Goal: Information Seeking & Learning: Check status

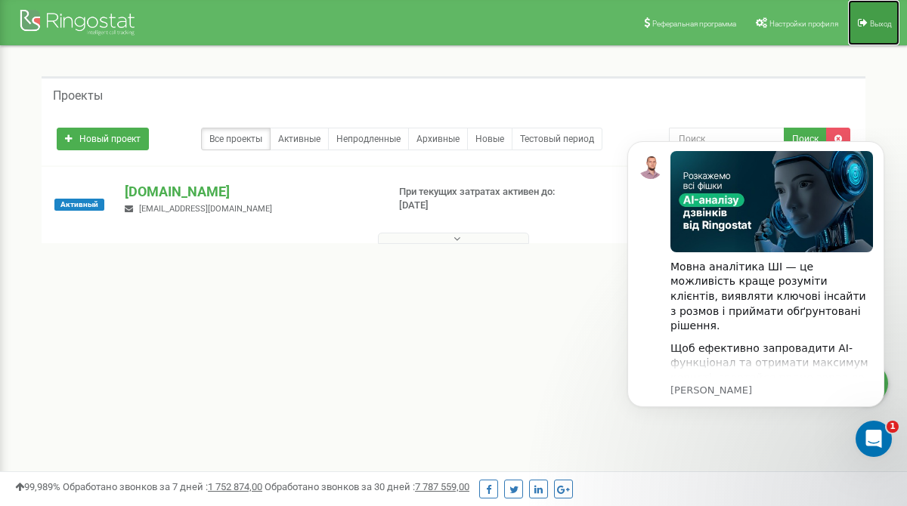
click at [892, 26] on link "Выход" at bounding box center [873, 22] width 51 height 45
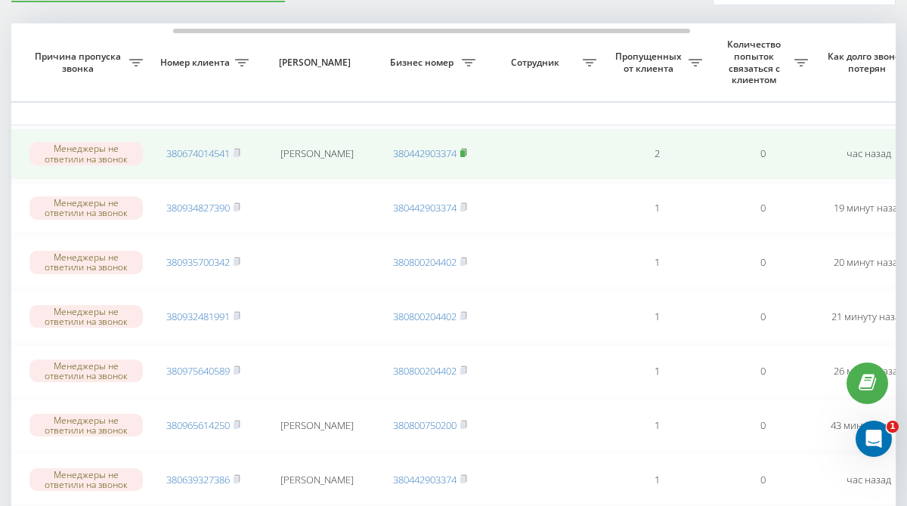
click at [465, 151] on rect at bounding box center [462, 153] width 5 height 7
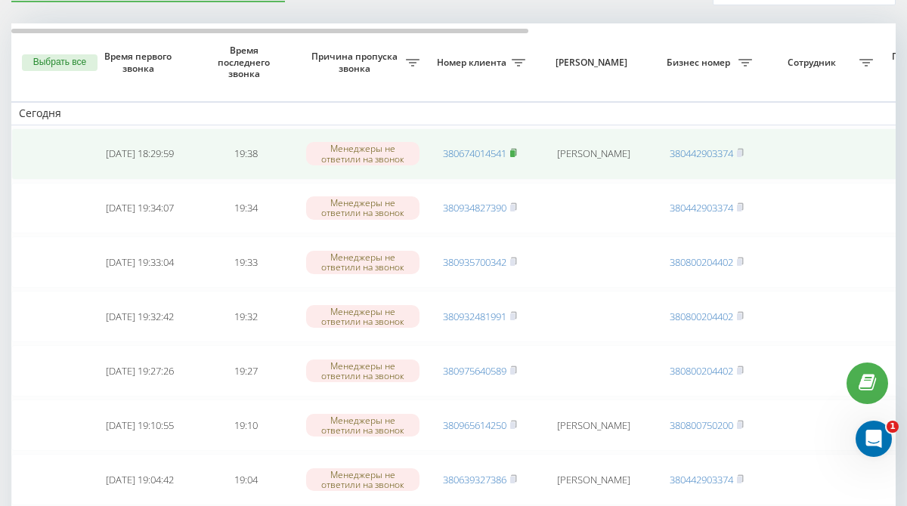
click at [512, 154] on rect at bounding box center [512, 153] width 5 height 7
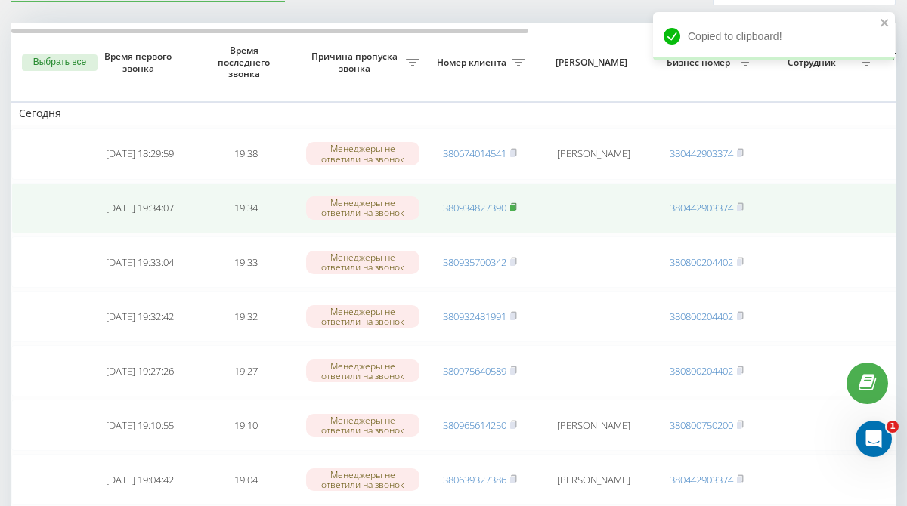
click at [515, 208] on rect at bounding box center [512, 208] width 5 height 7
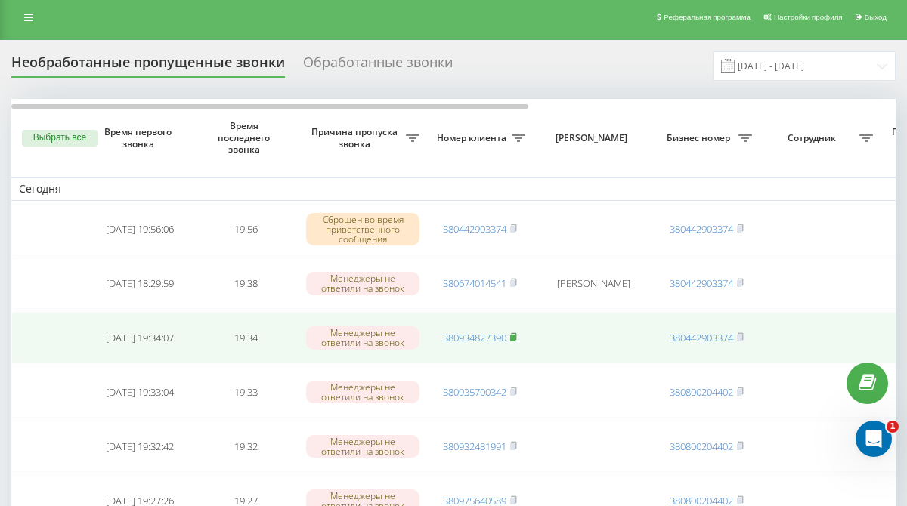
click at [516, 337] on icon at bounding box center [513, 336] width 7 height 9
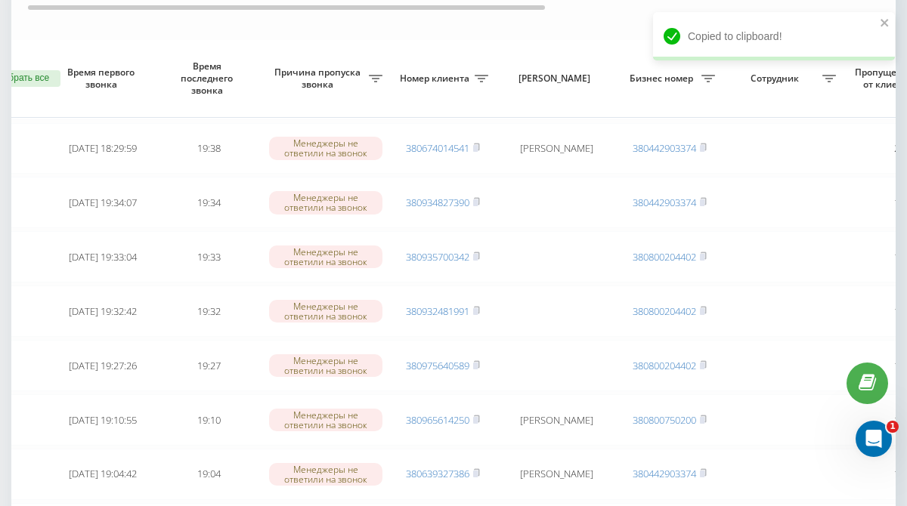
scroll to position [252, 0]
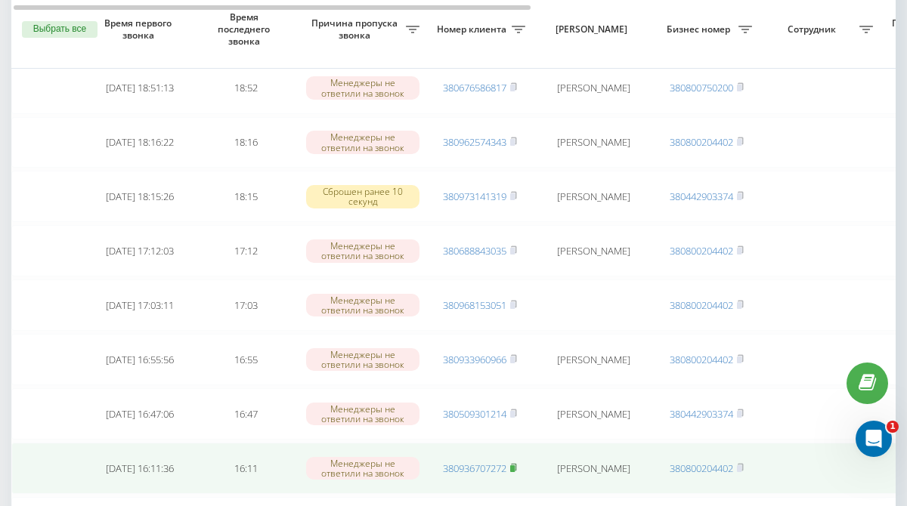
click at [513, 468] on rect at bounding box center [512, 468] width 5 height 7
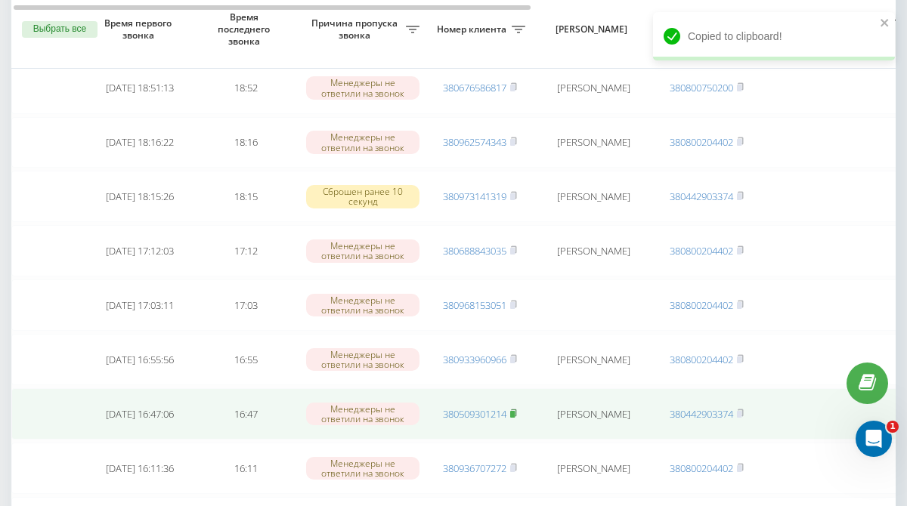
click at [515, 414] on rect at bounding box center [512, 414] width 5 height 7
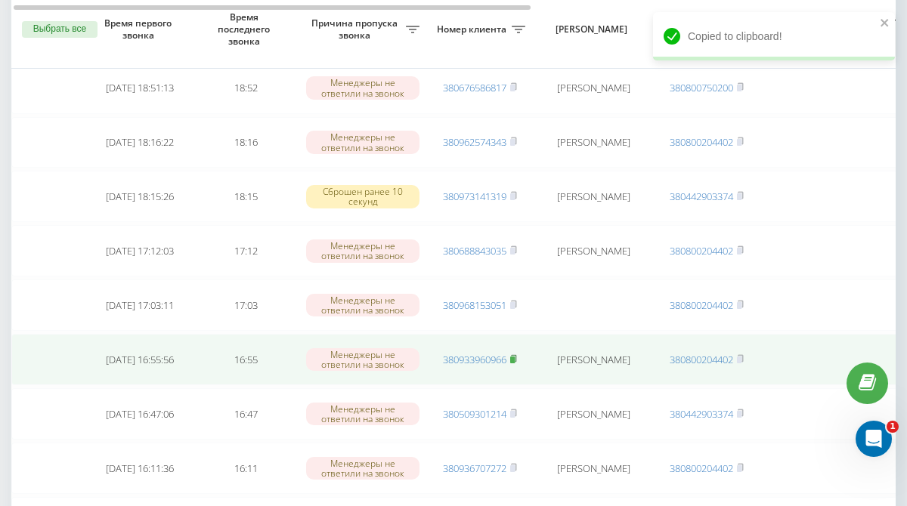
click at [514, 359] on rect at bounding box center [512, 360] width 5 height 7
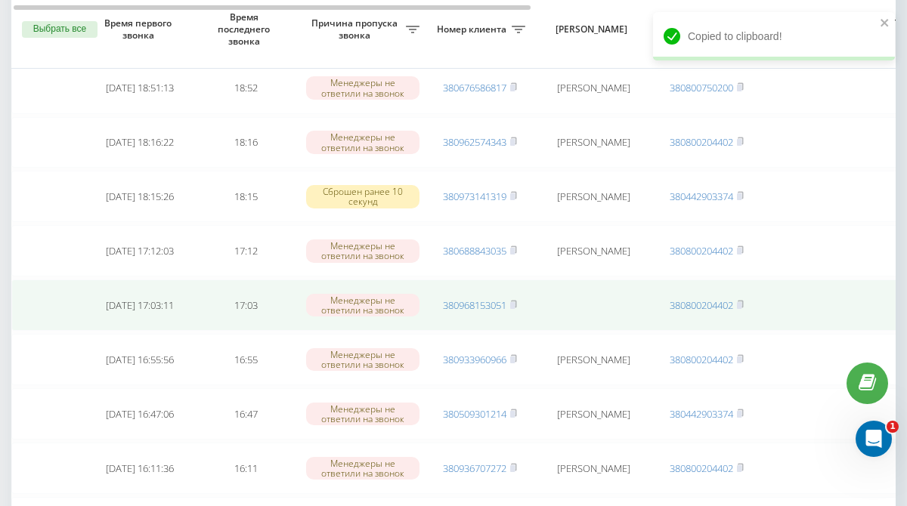
click at [519, 301] on td "380968153051" at bounding box center [480, 305] width 106 height 51
click at [512, 304] on rect at bounding box center [512, 305] width 5 height 7
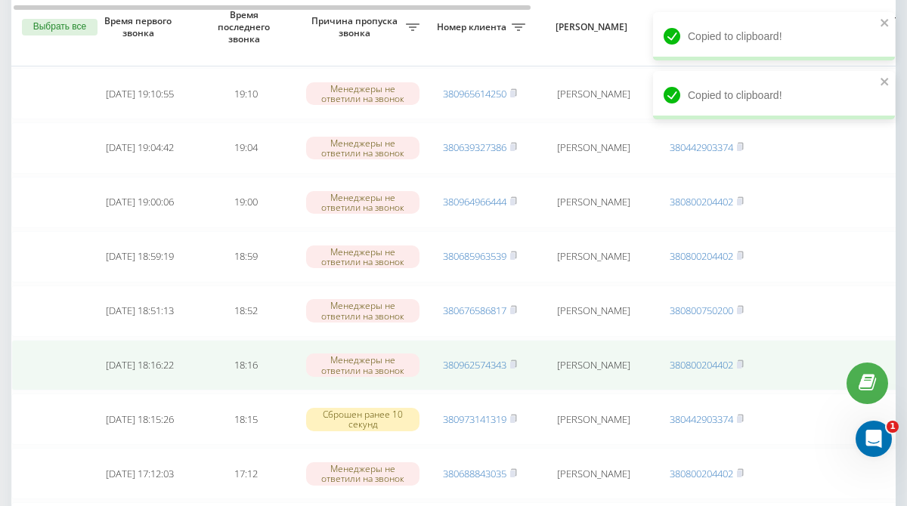
scroll to position [465, 0]
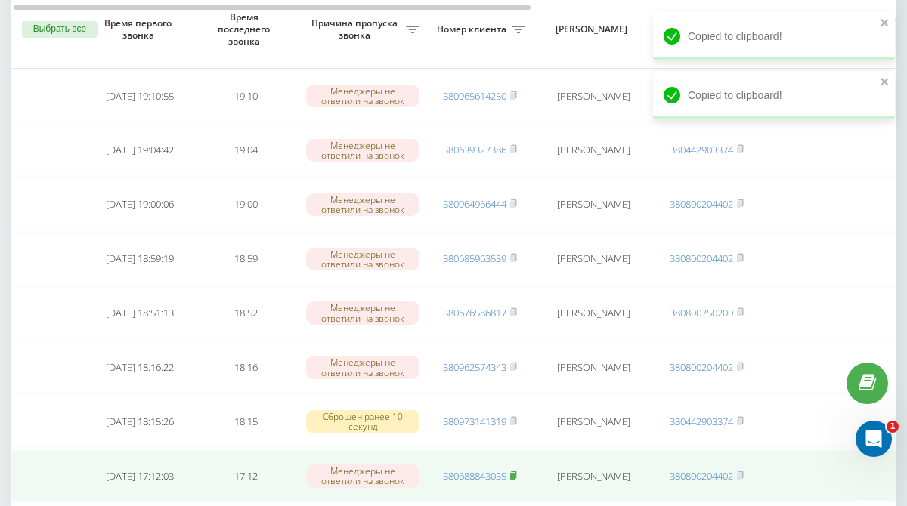
click at [515, 475] on rect at bounding box center [512, 476] width 5 height 7
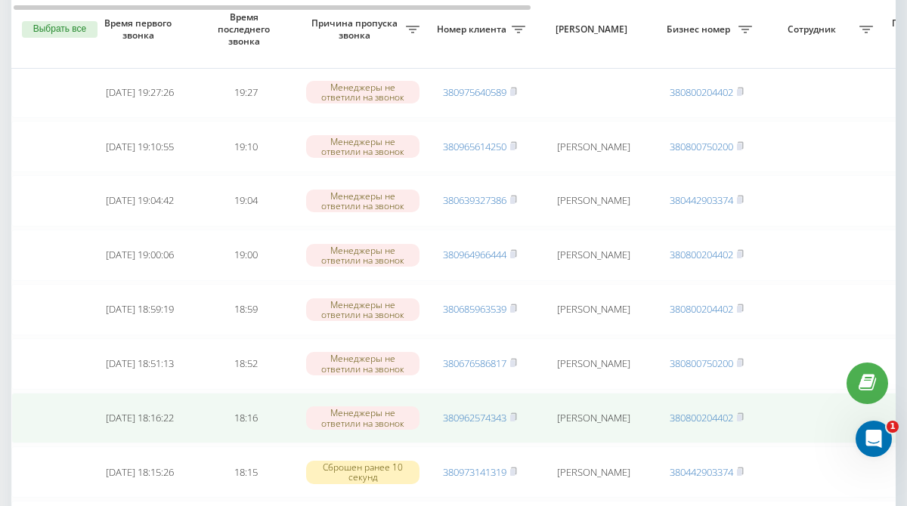
scroll to position [413, 0]
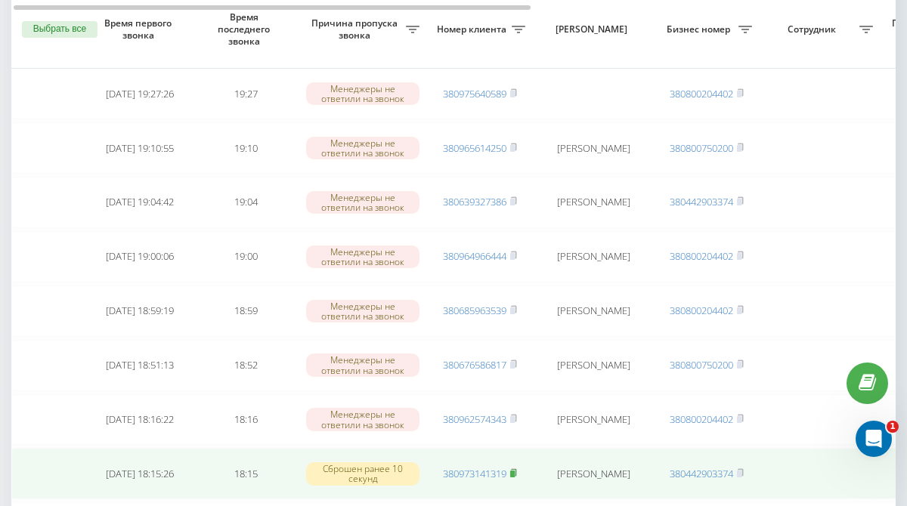
click at [515, 473] on rect at bounding box center [512, 474] width 5 height 7
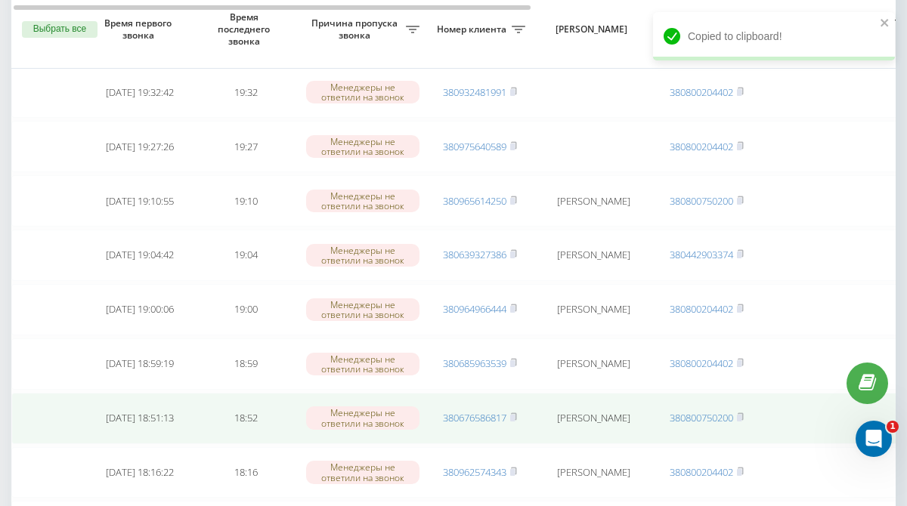
scroll to position [358, 0]
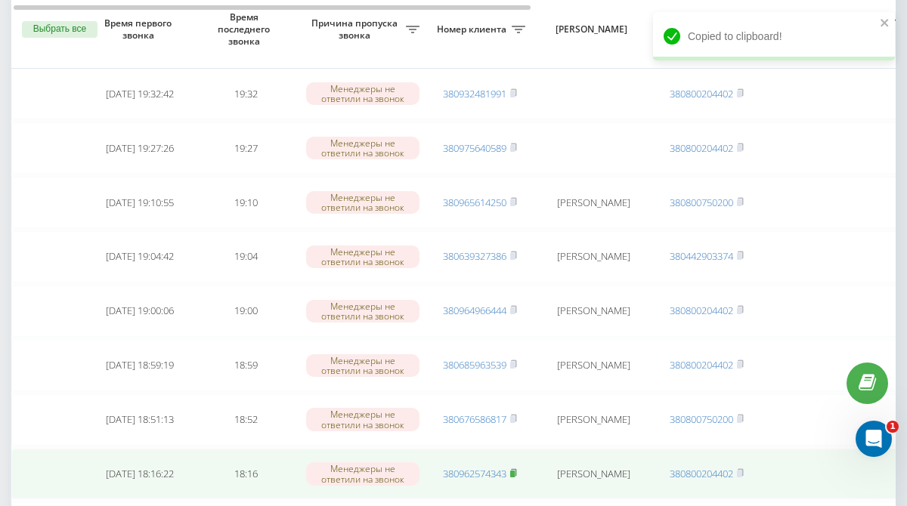
click at [515, 471] on rect at bounding box center [512, 474] width 5 height 7
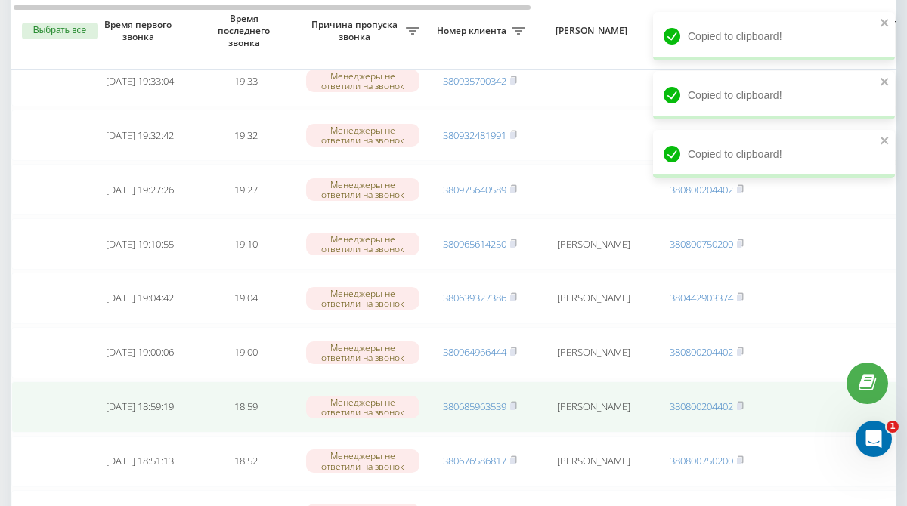
scroll to position [308, 0]
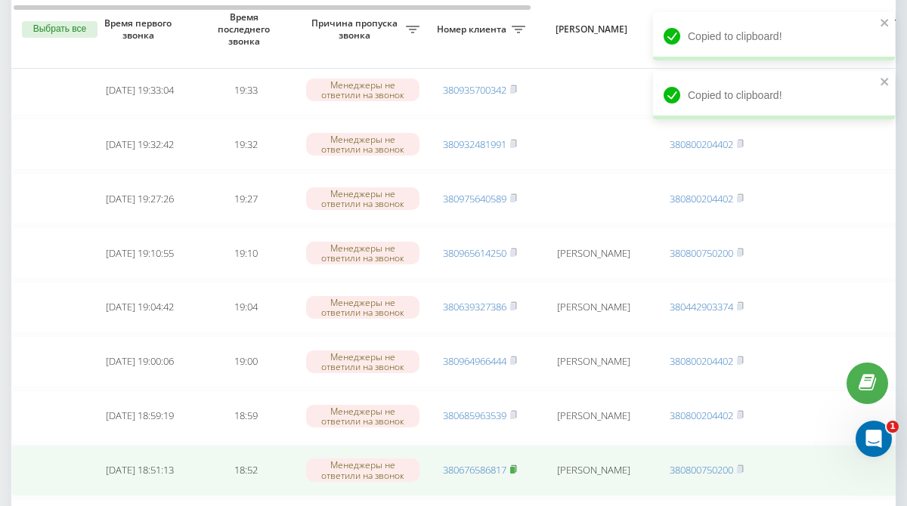
click at [514, 470] on rect at bounding box center [512, 470] width 5 height 7
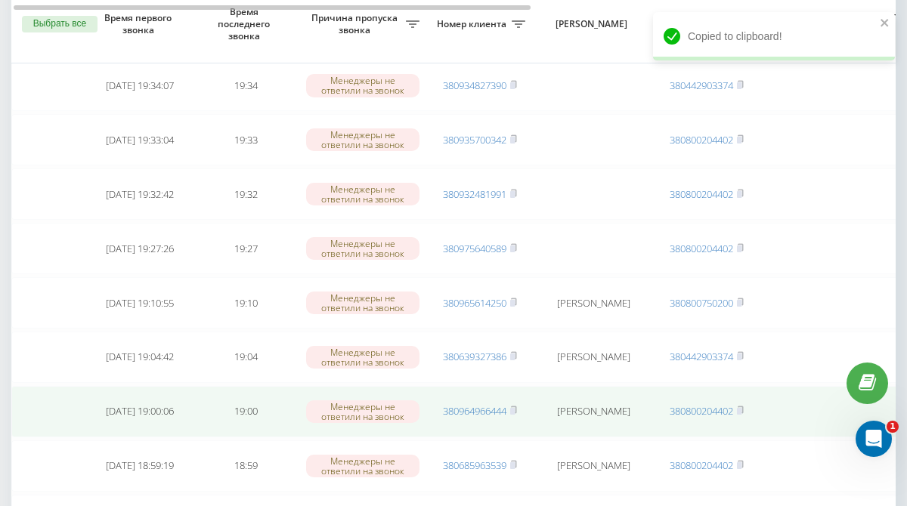
scroll to position [252, 0]
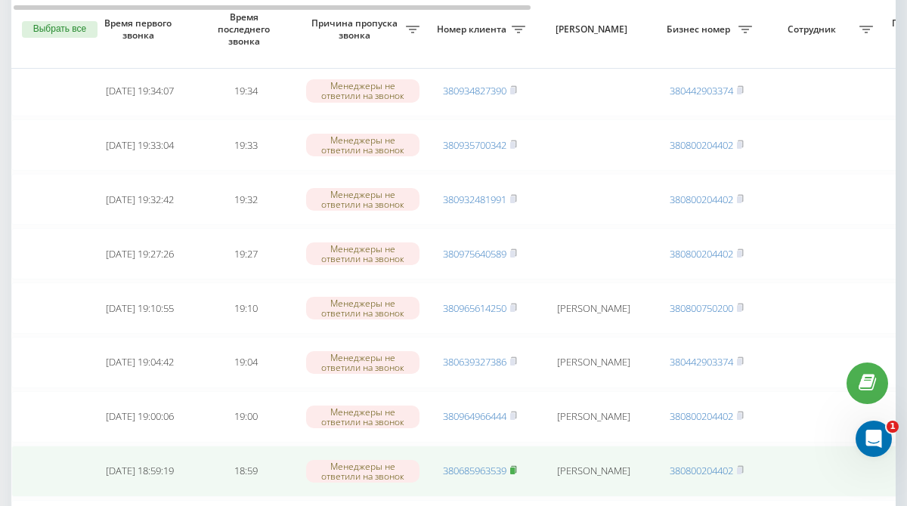
click at [514, 469] on rect at bounding box center [512, 471] width 5 height 7
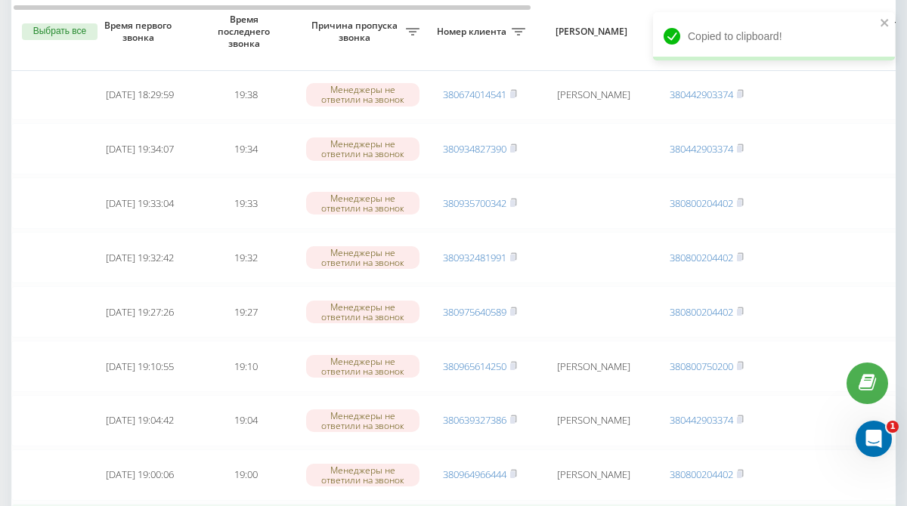
scroll to position [196, 0]
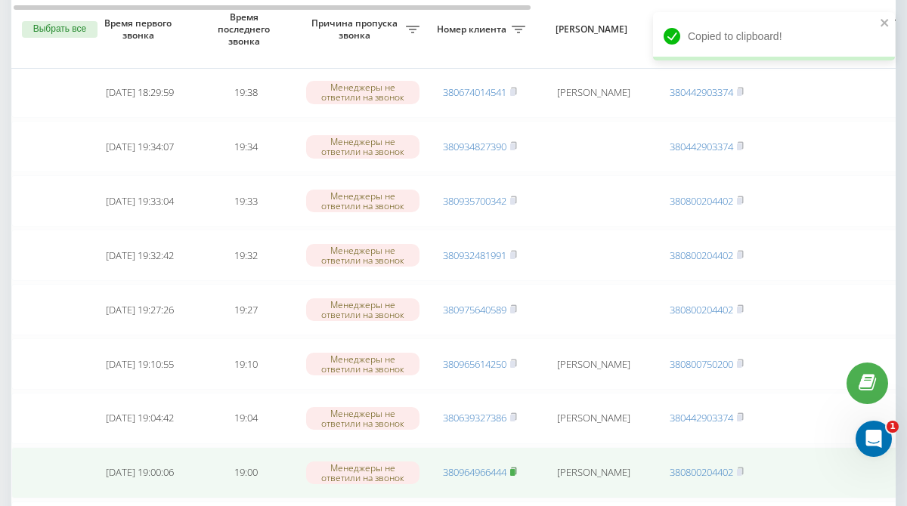
click at [515, 473] on rect at bounding box center [512, 472] width 5 height 7
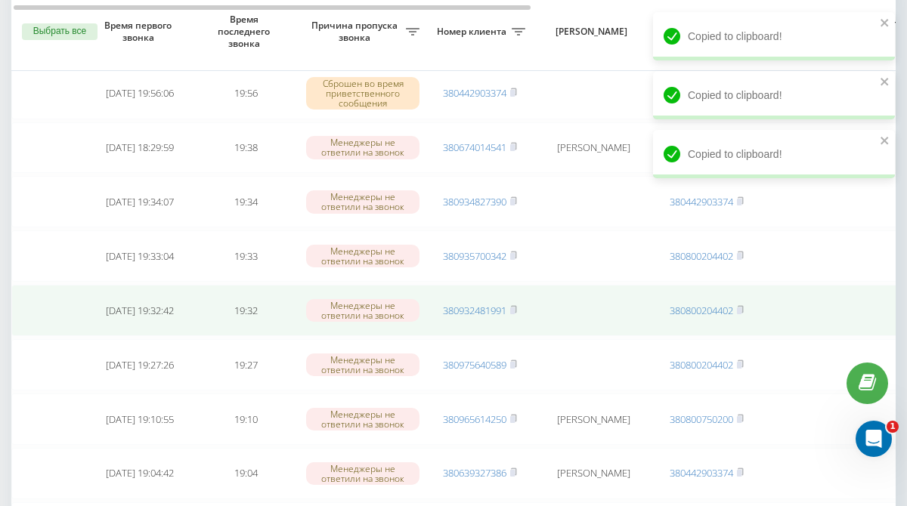
scroll to position [139, 0]
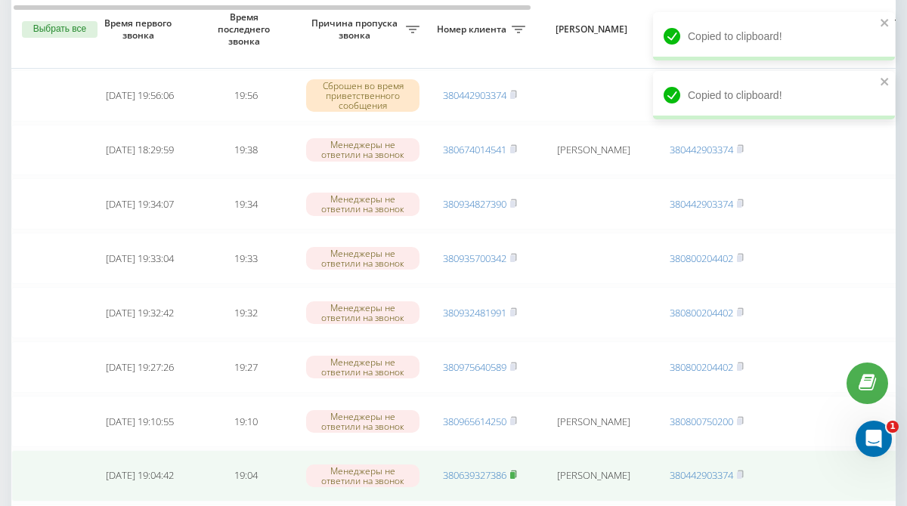
click at [515, 473] on rect at bounding box center [512, 475] width 5 height 7
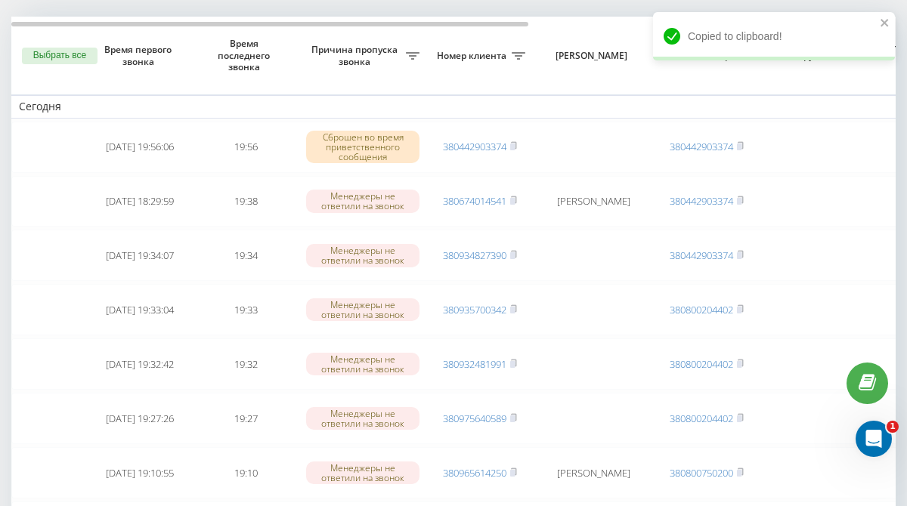
scroll to position [88, 0]
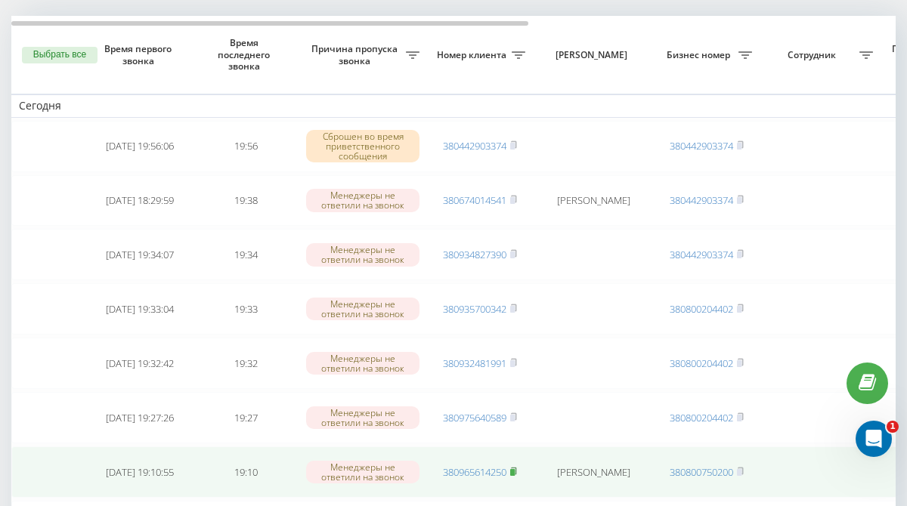
click at [515, 471] on rect at bounding box center [512, 472] width 5 height 7
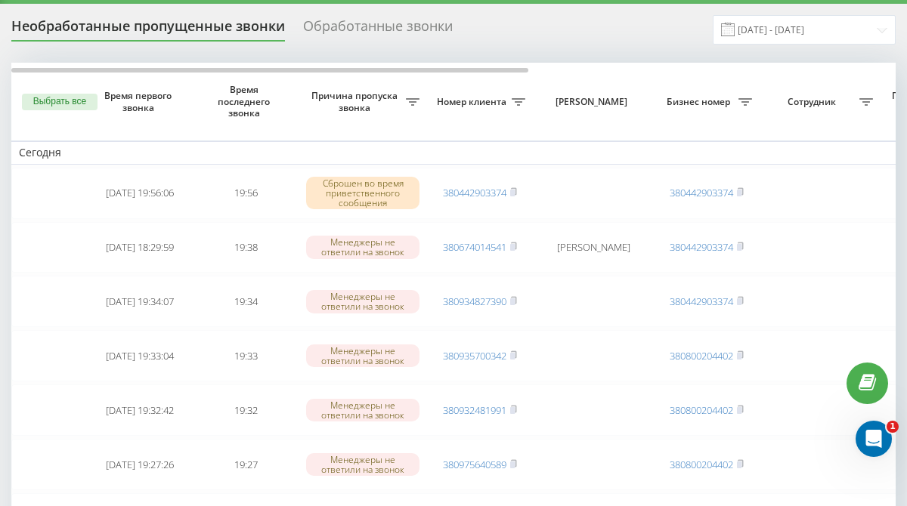
scroll to position [36, 0]
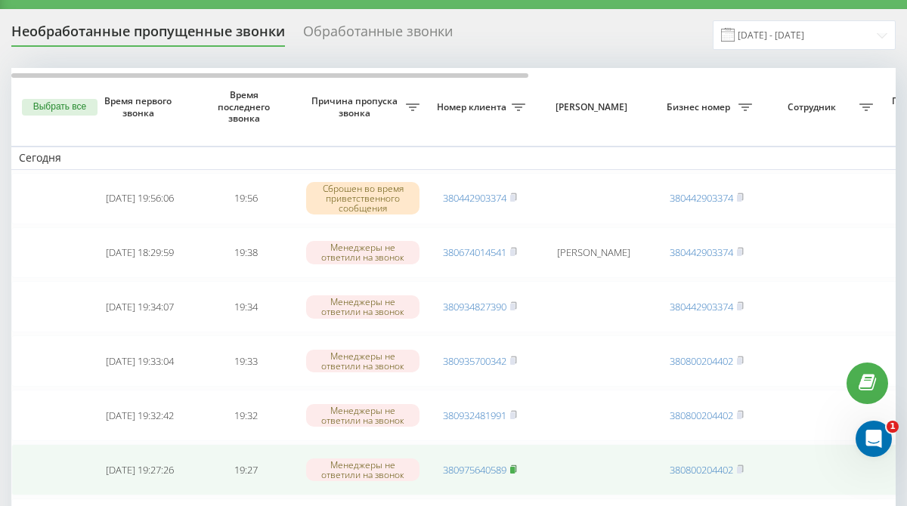
click at [515, 470] on rect at bounding box center [512, 470] width 5 height 7
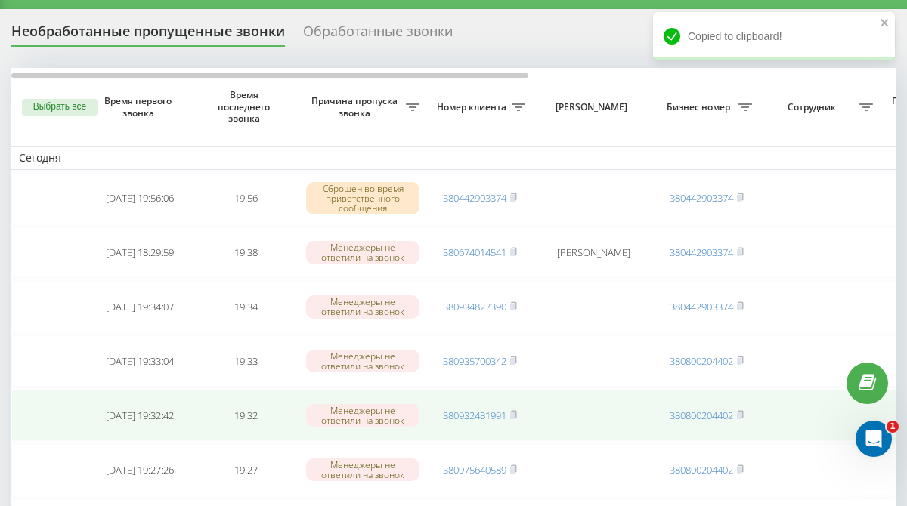
click at [367, 416] on div "Менеджеры не ответили на звонок" at bounding box center [362, 415] width 113 height 23
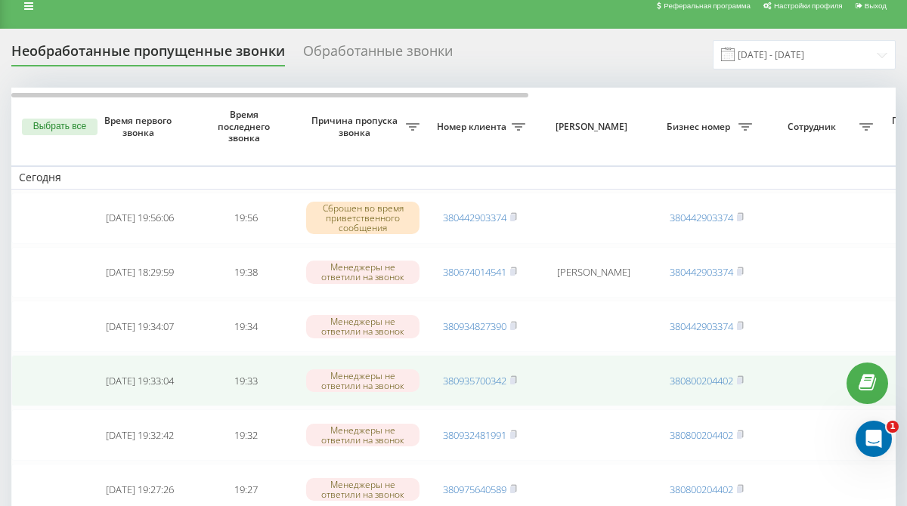
scroll to position [11, 0]
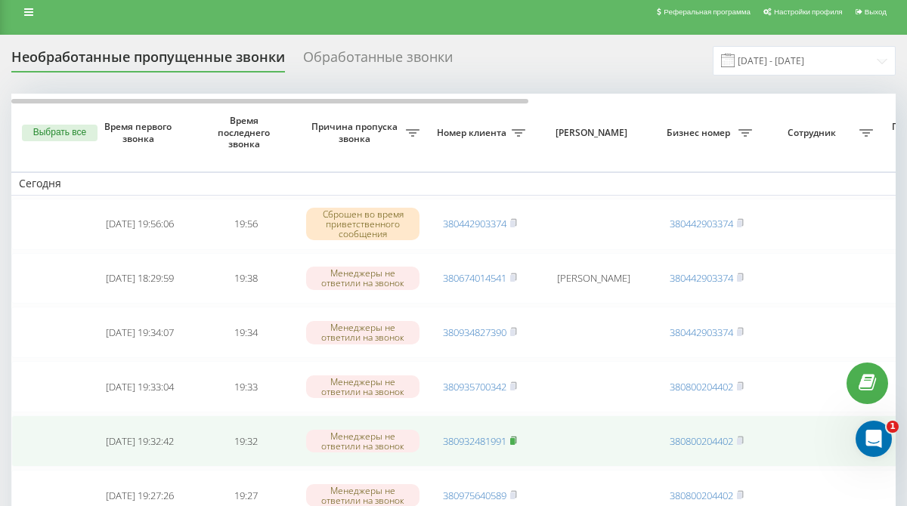
click at [517, 437] on icon at bounding box center [513, 440] width 7 height 9
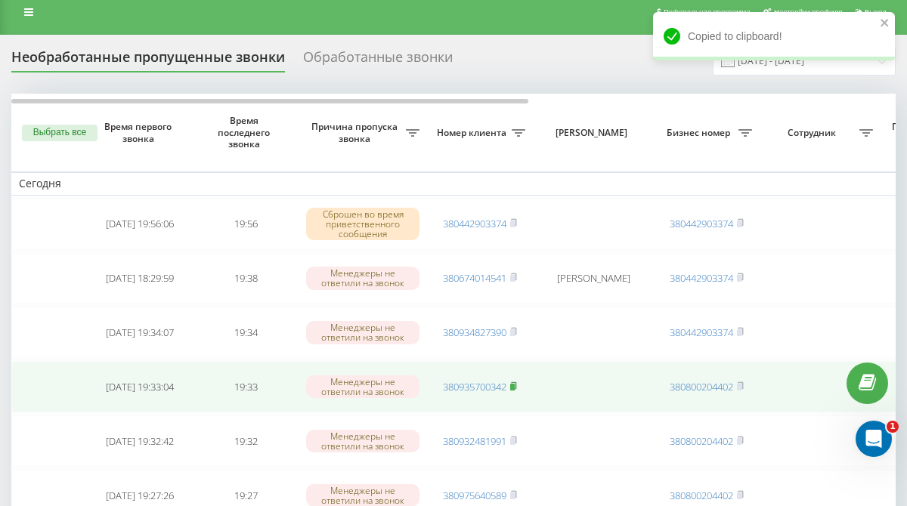
click at [515, 386] on rect at bounding box center [512, 387] width 5 height 7
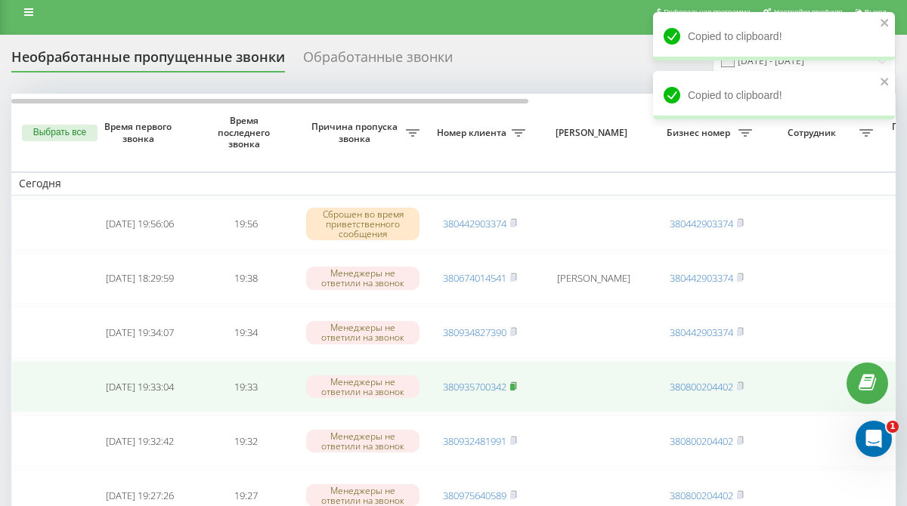
click at [515, 386] on rect at bounding box center [512, 387] width 5 height 7
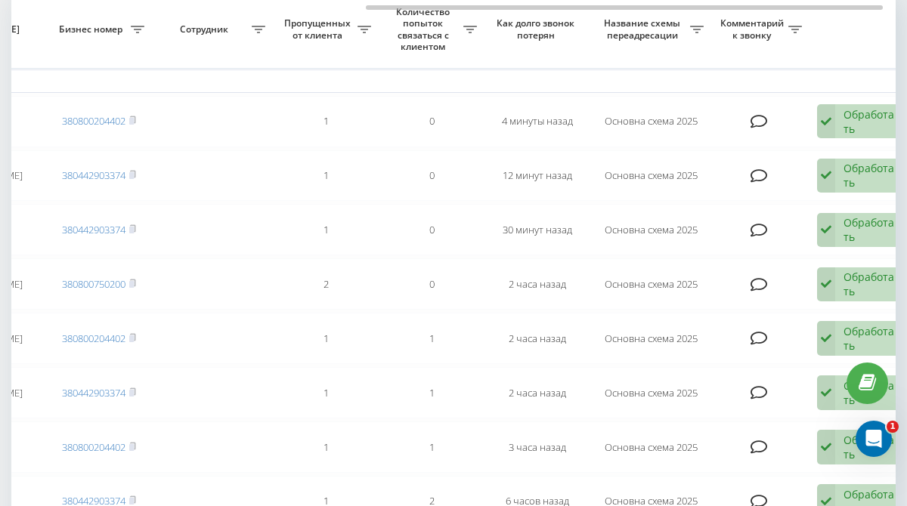
scroll to position [0, 627]
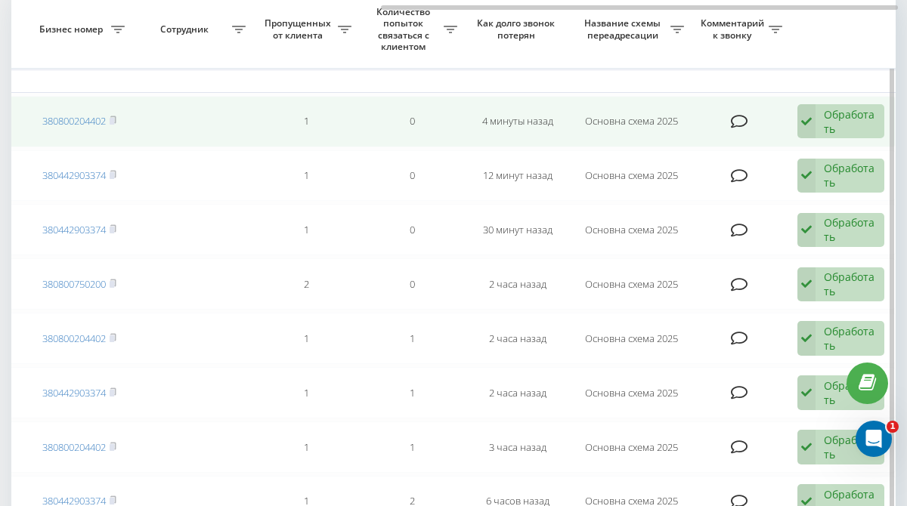
click at [836, 116] on div "Обработать" at bounding box center [850, 121] width 52 height 29
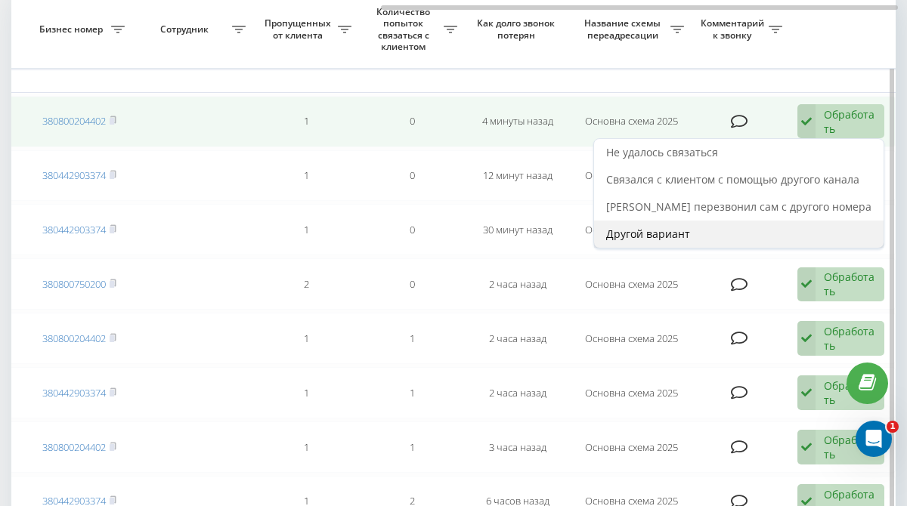
click at [712, 237] on div "Другой вариант" at bounding box center [738, 234] width 289 height 27
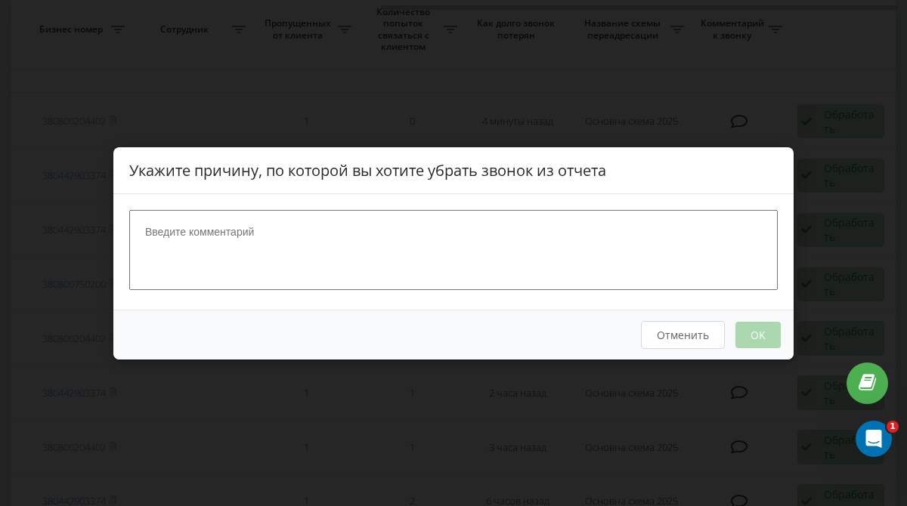
click at [703, 335] on button "Отменить" at bounding box center [683, 334] width 84 height 28
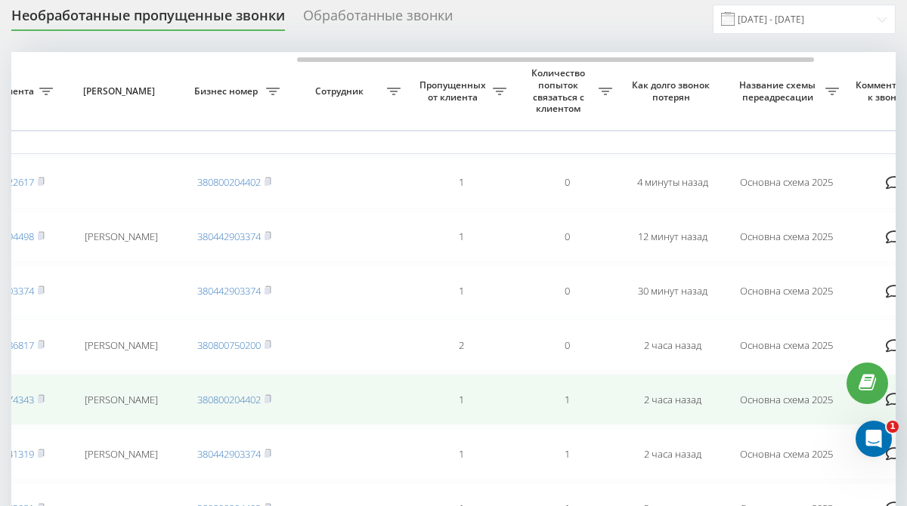
scroll to position [0, 469]
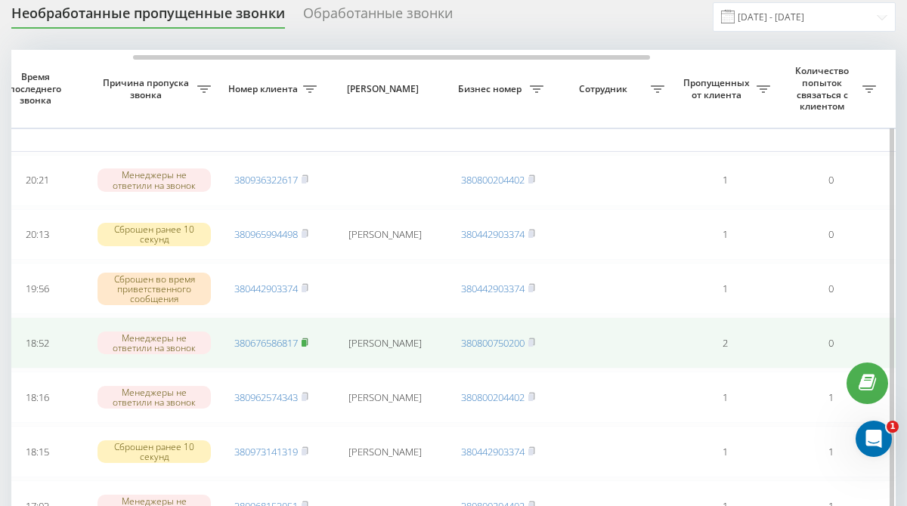
click at [308, 339] on icon at bounding box center [304, 342] width 7 height 9
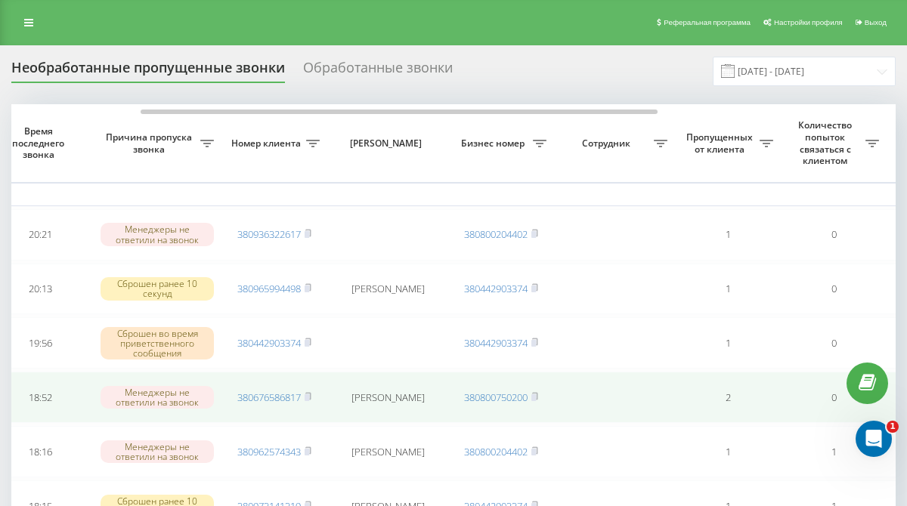
scroll to position [0, 212]
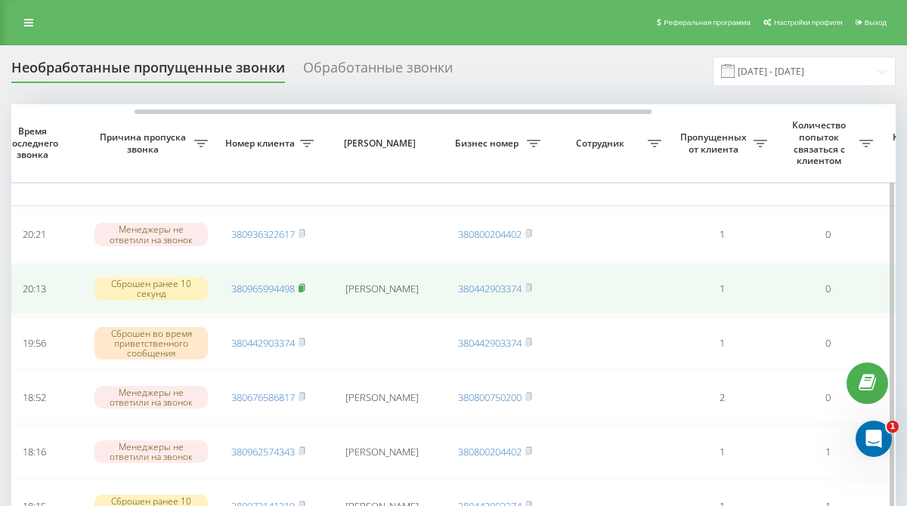
click at [303, 290] on rect at bounding box center [300, 289] width 5 height 7
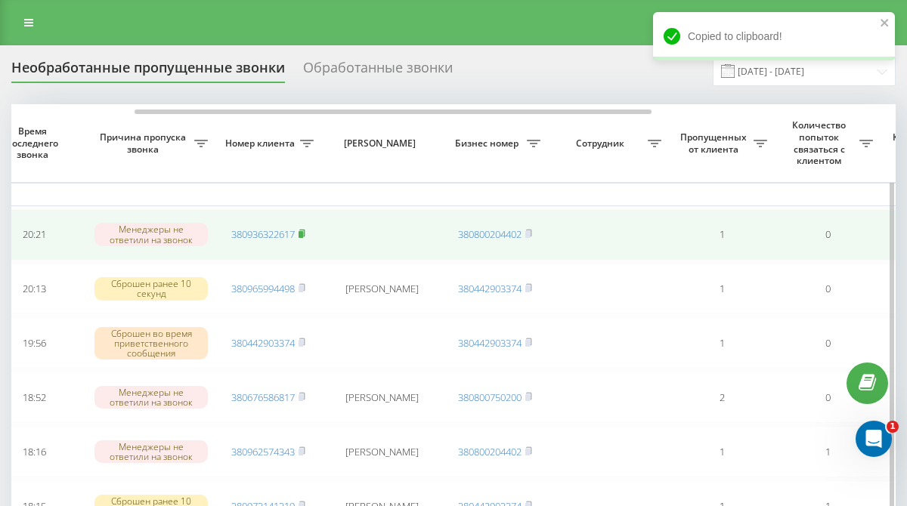
click at [303, 233] on rect at bounding box center [300, 234] width 5 height 7
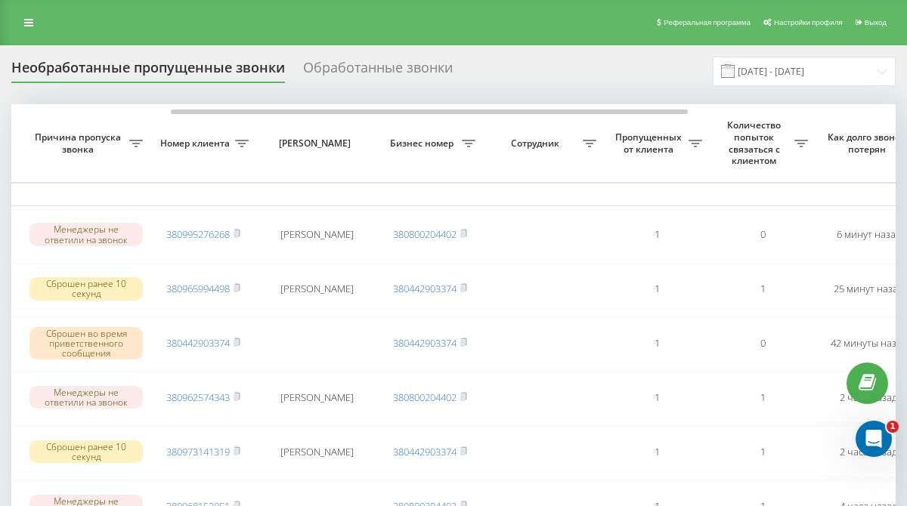
scroll to position [0, 275]
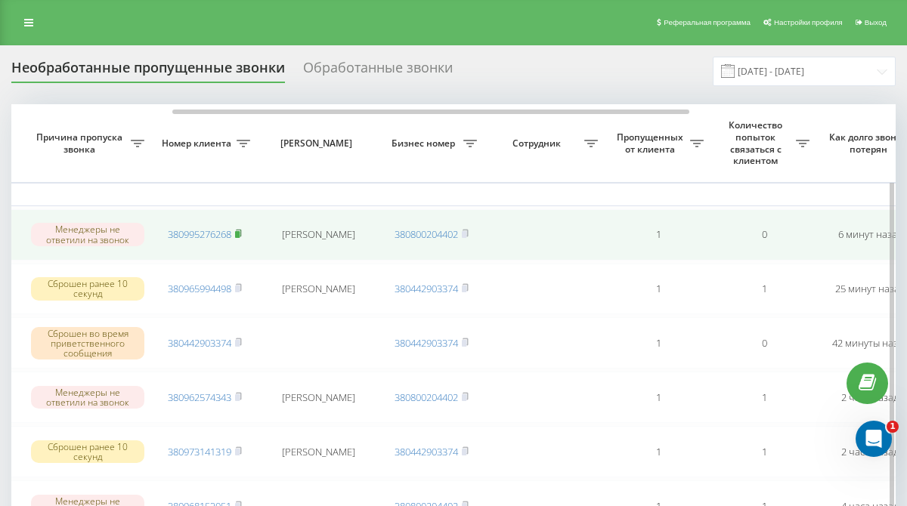
click at [240, 233] on rect at bounding box center [237, 234] width 5 height 7
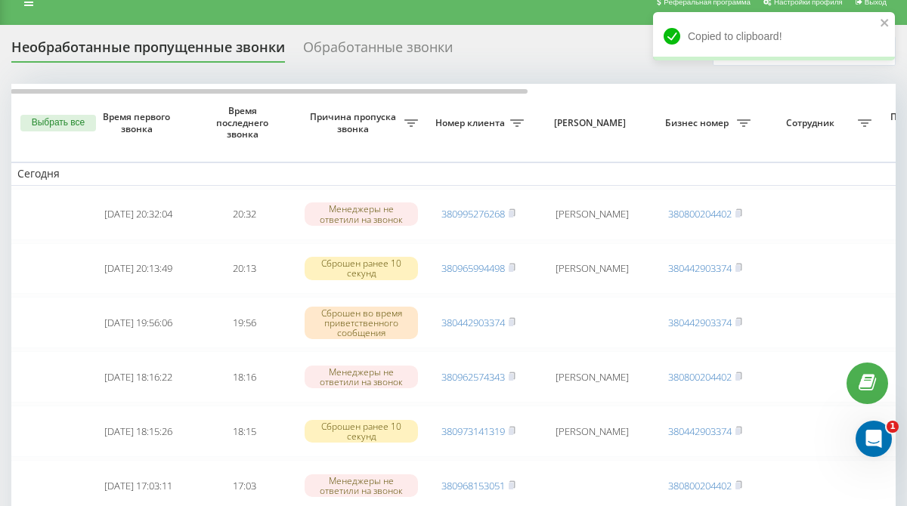
scroll to position [0, 0]
